Goal: Task Accomplishment & Management: Manage account settings

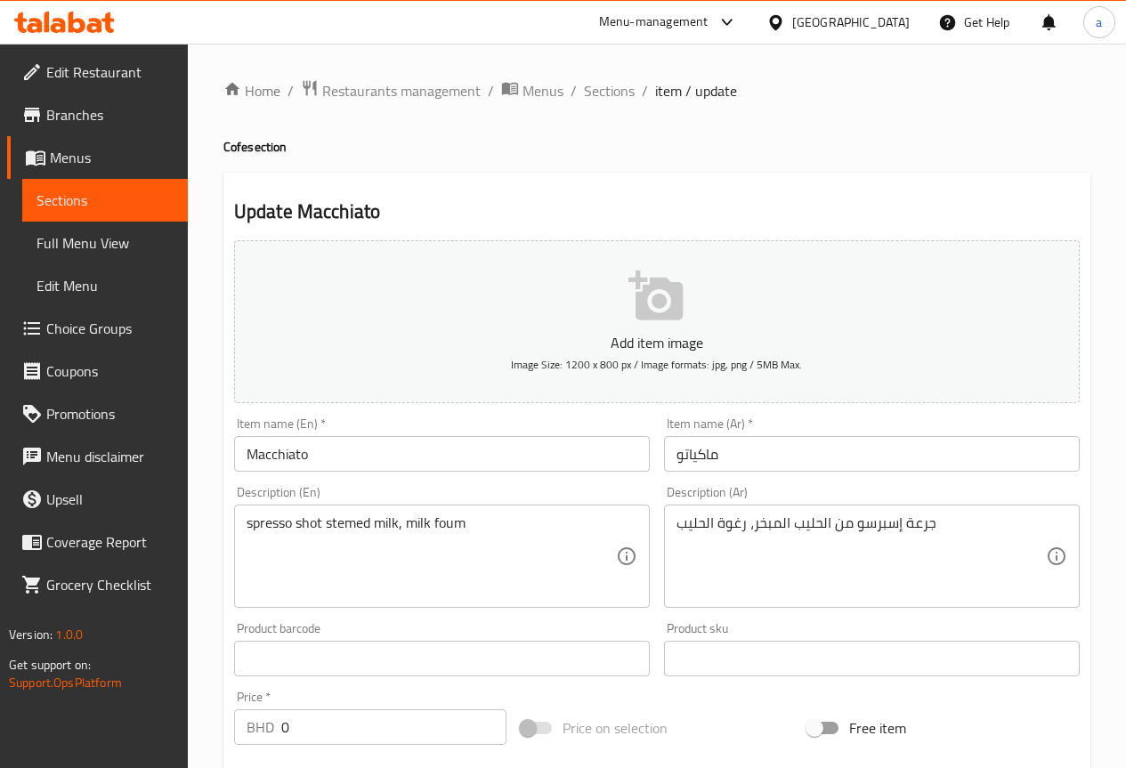
scroll to position [1333, 0]
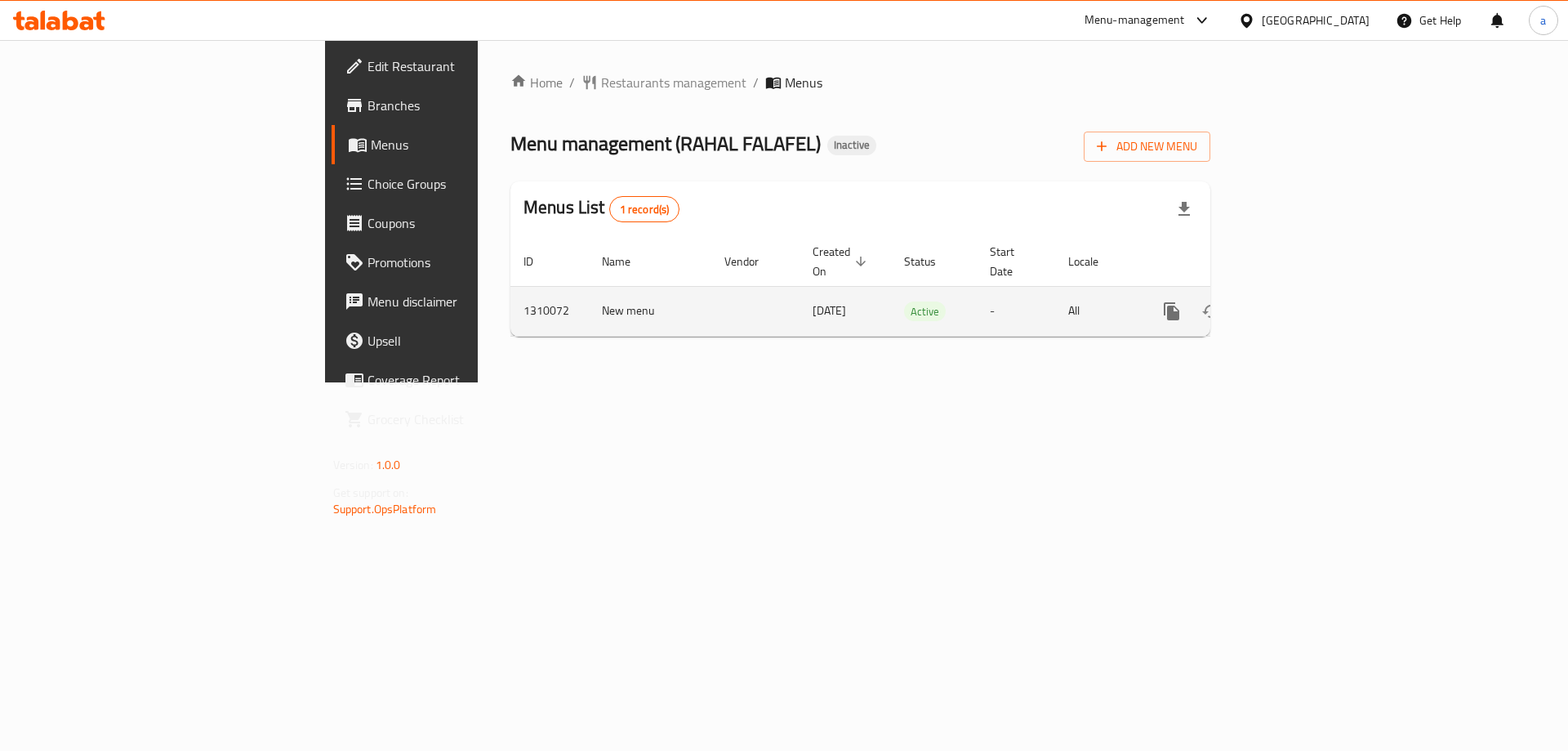
click at [1299, 301] on icon "enhanced table" at bounding box center [1289, 310] width 19 height 19
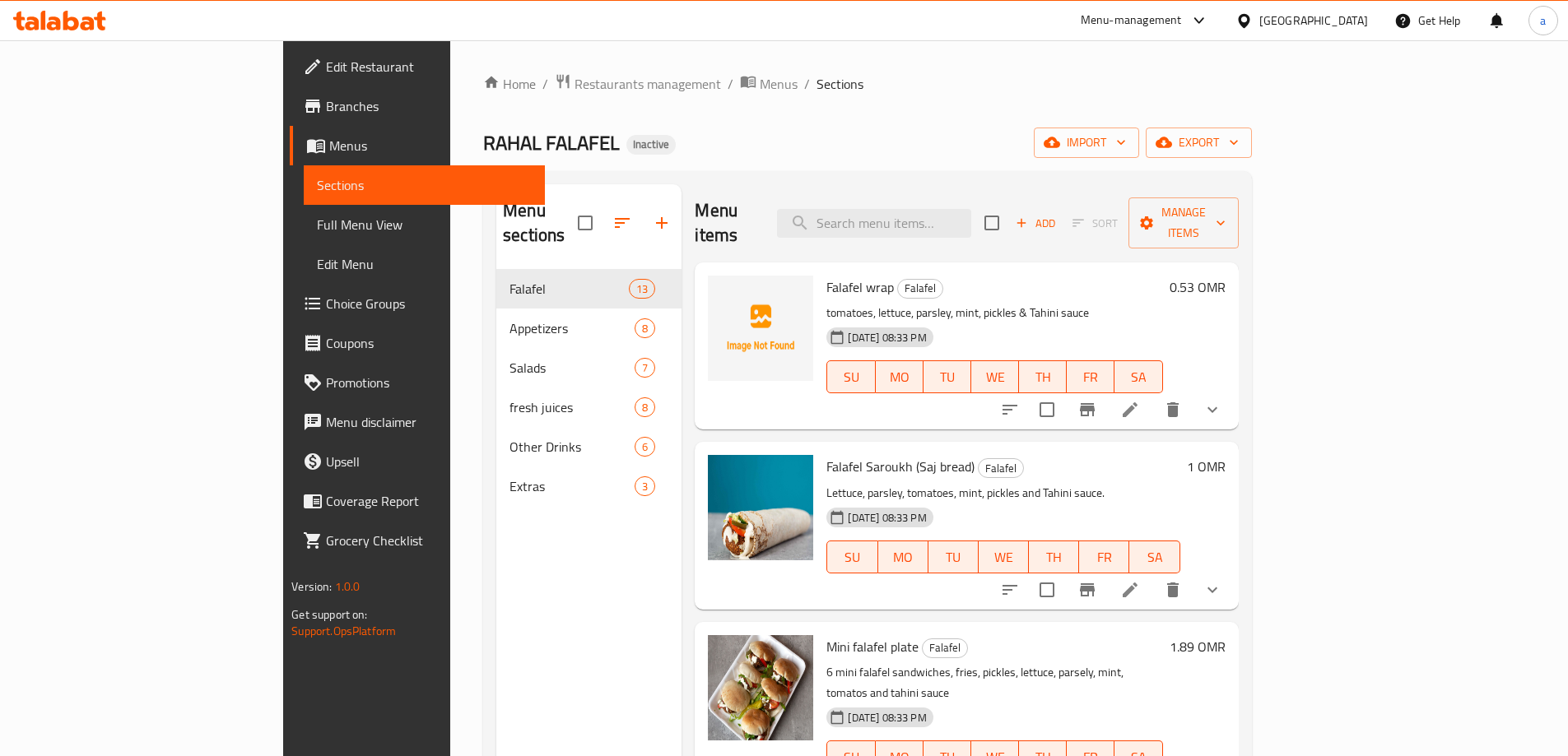
click at [317, 216] on span "Full Menu View" at bounding box center [424, 224] width 214 height 19
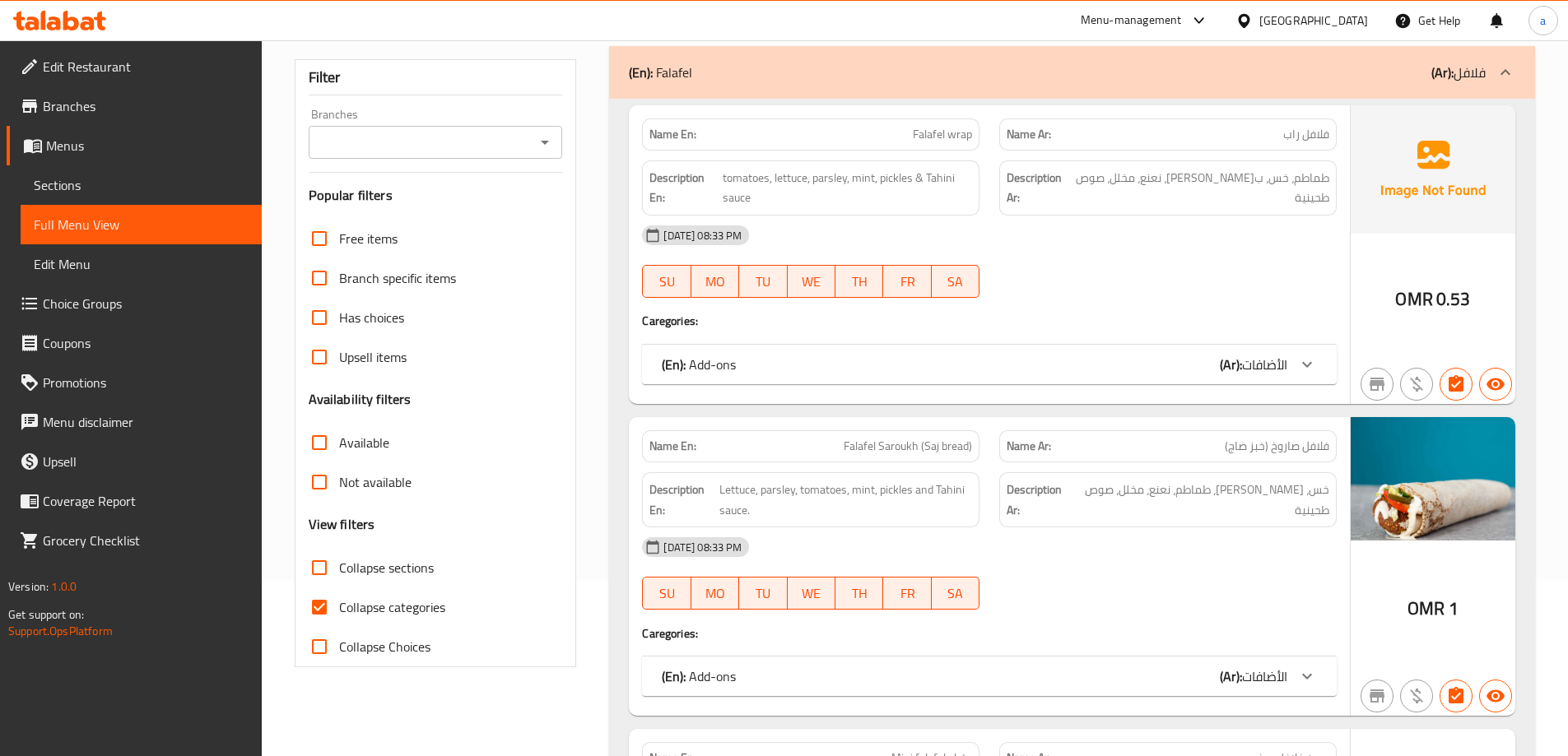
scroll to position [494, 0]
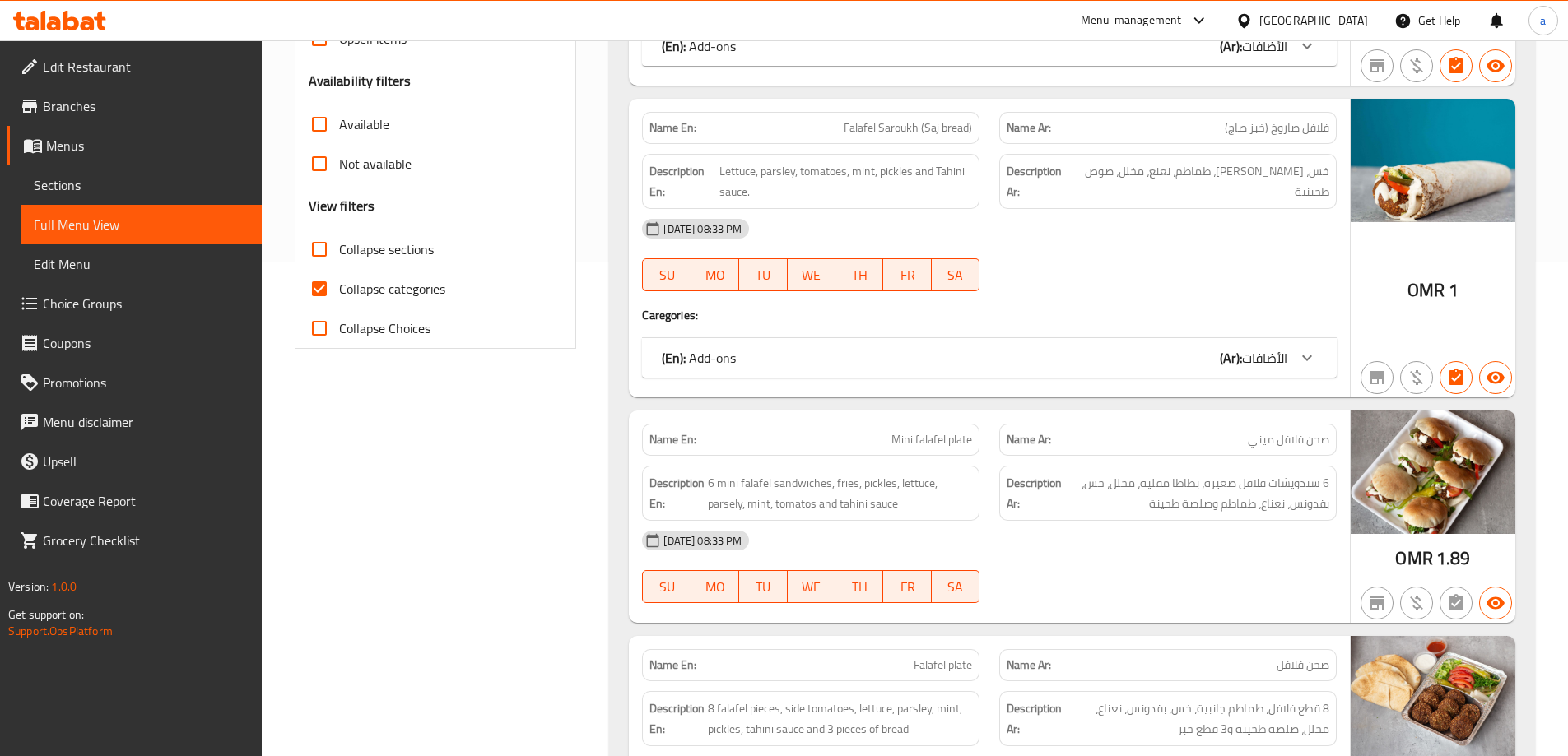
click at [374, 291] on span "Collapse categories" at bounding box center [392, 288] width 106 height 19
click at [339, 291] on input "Collapse categories" at bounding box center [319, 288] width 40 height 40
checkbox input "false"
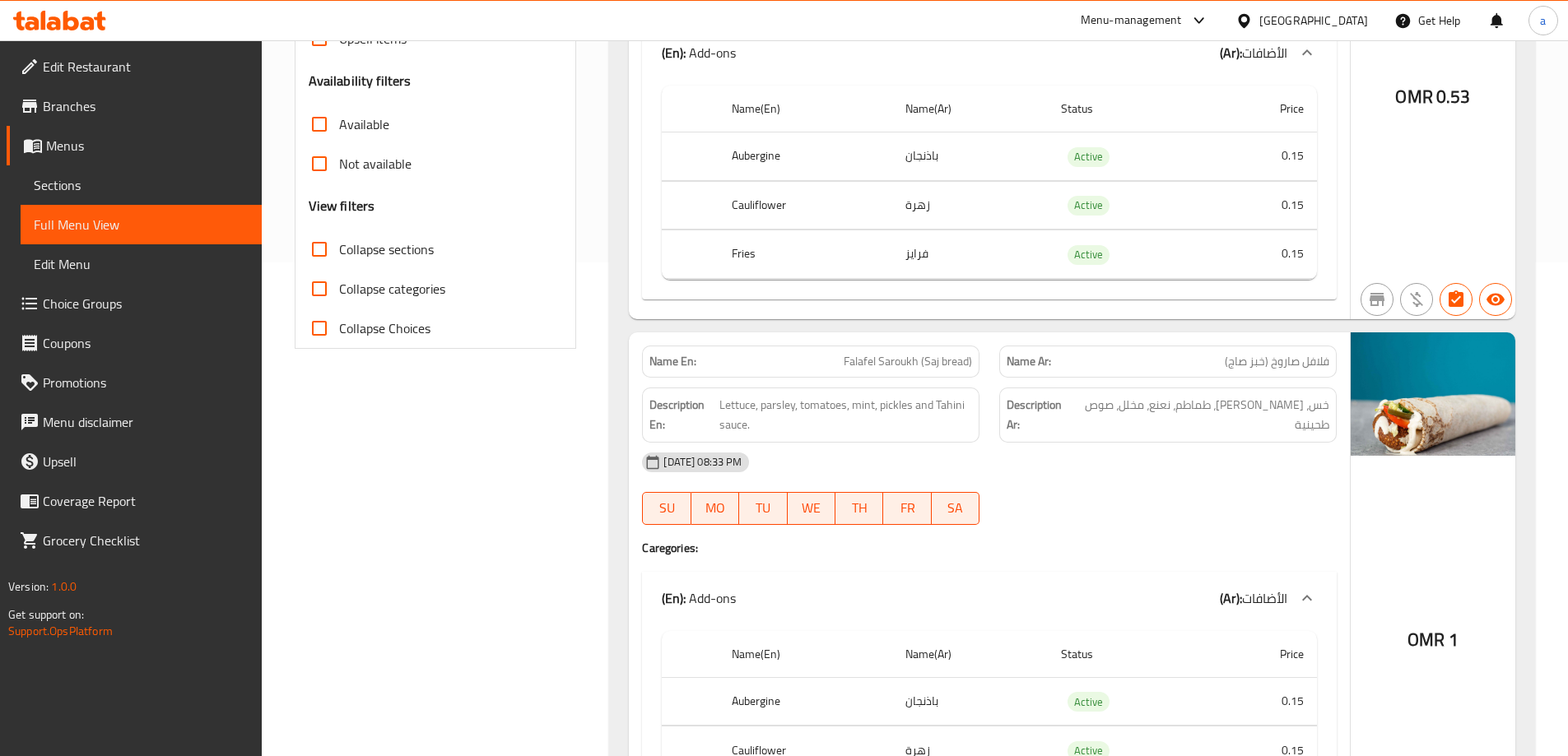
scroll to position [1472, 0]
